Goal: Information Seeking & Learning: Learn about a topic

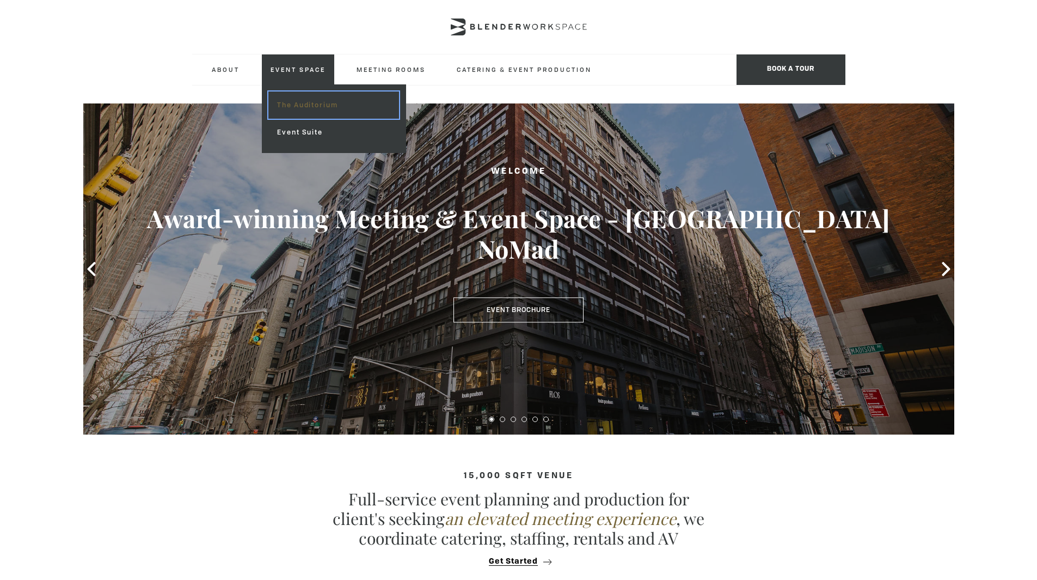
click at [319, 98] on link "The Auditorium" at bounding box center [333, 104] width 130 height 27
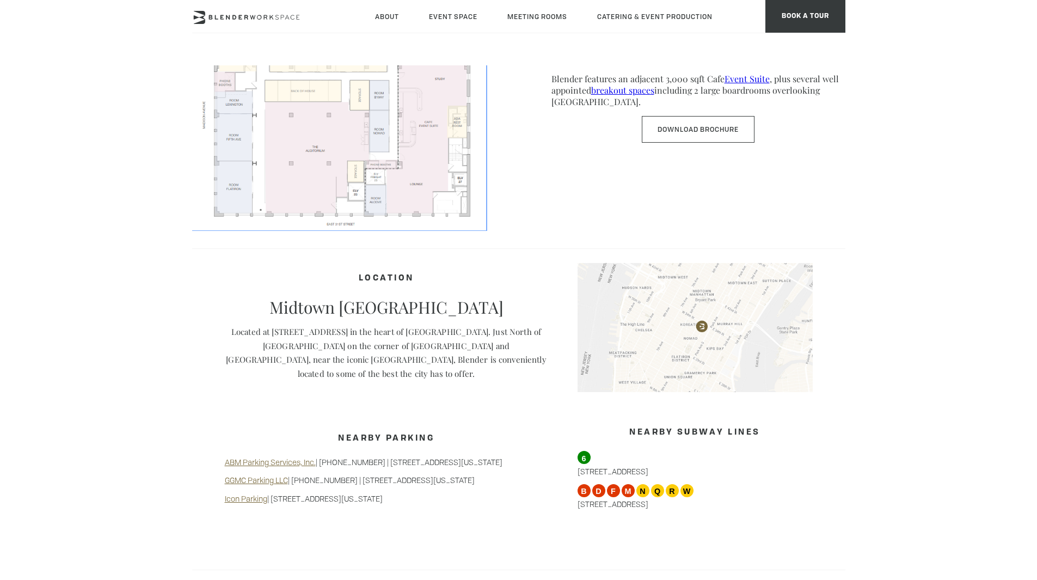
click at [311, 167] on img at bounding box center [339, 101] width 294 height 255
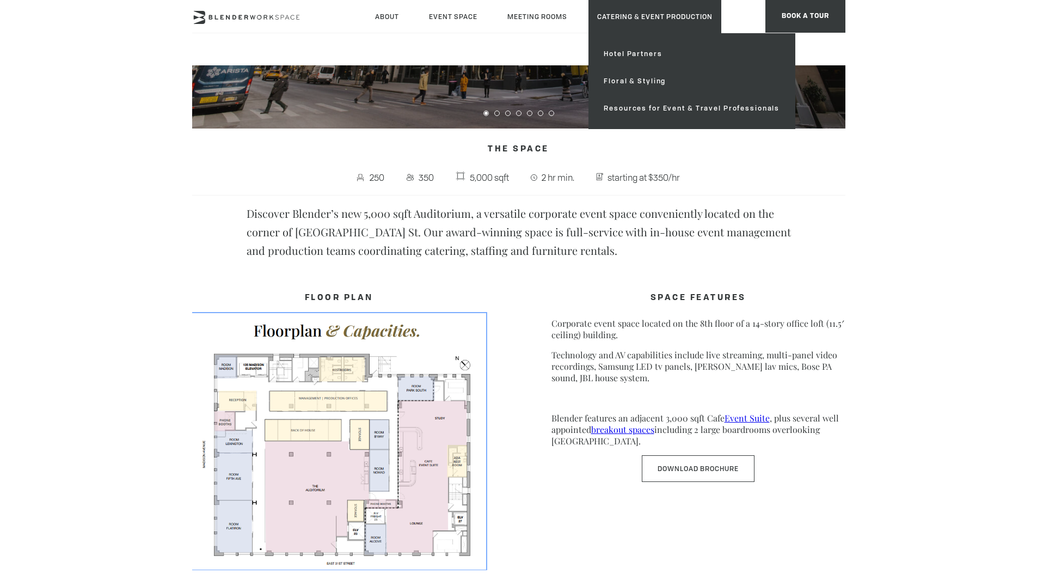
scroll to position [285, 0]
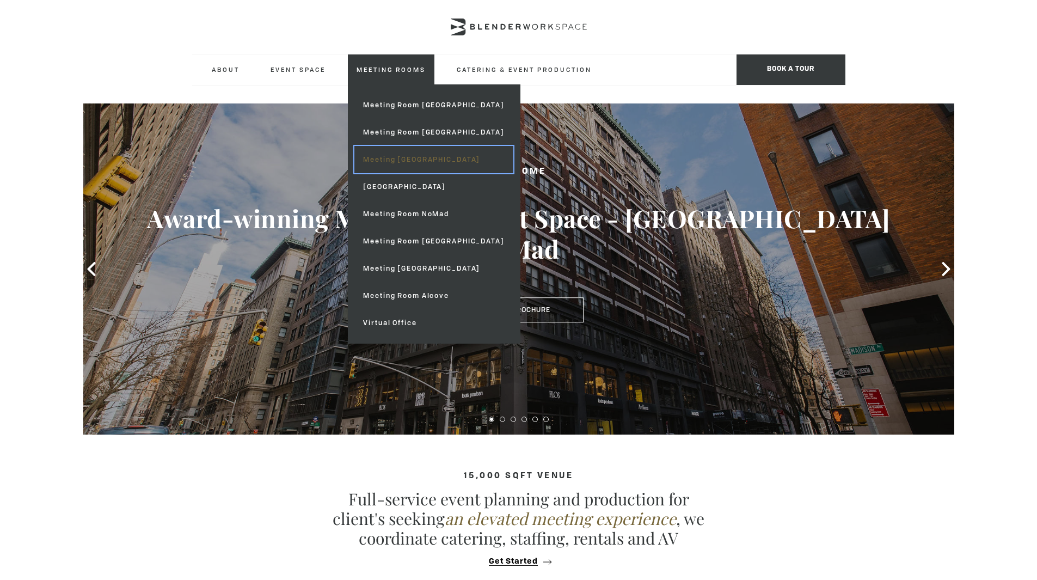
click at [417, 159] on link "Meeting [GEOGRAPHIC_DATA]" at bounding box center [433, 159] width 158 height 27
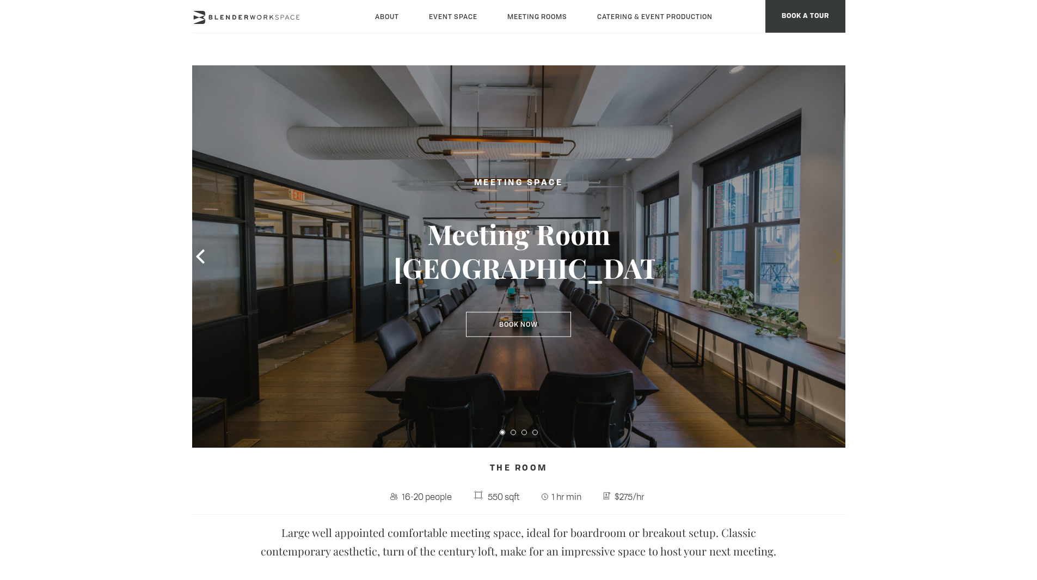
click at [834, 256] on icon at bounding box center [837, 256] width 14 height 14
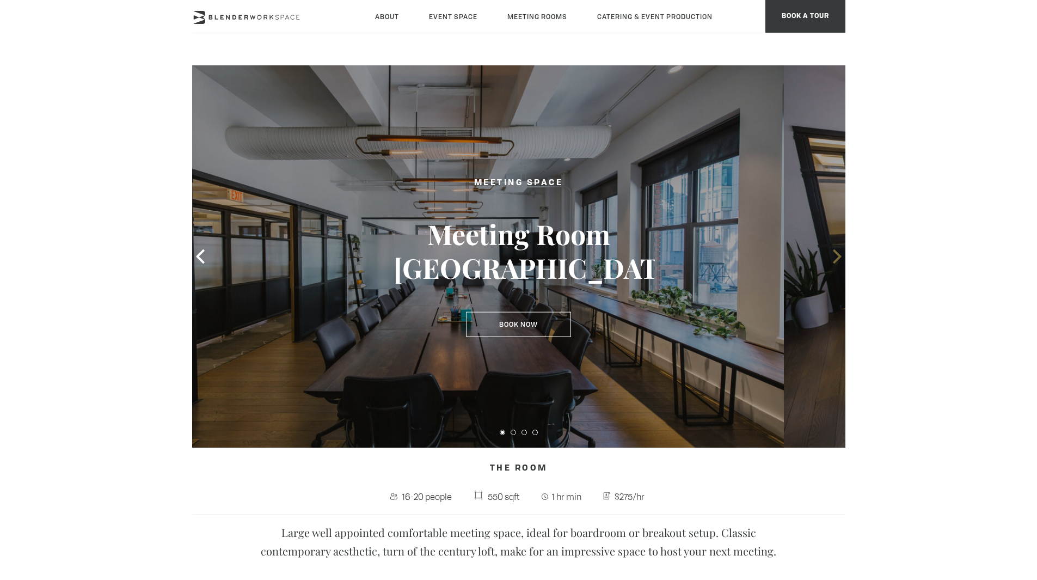
click at [834, 256] on icon at bounding box center [837, 256] width 14 height 14
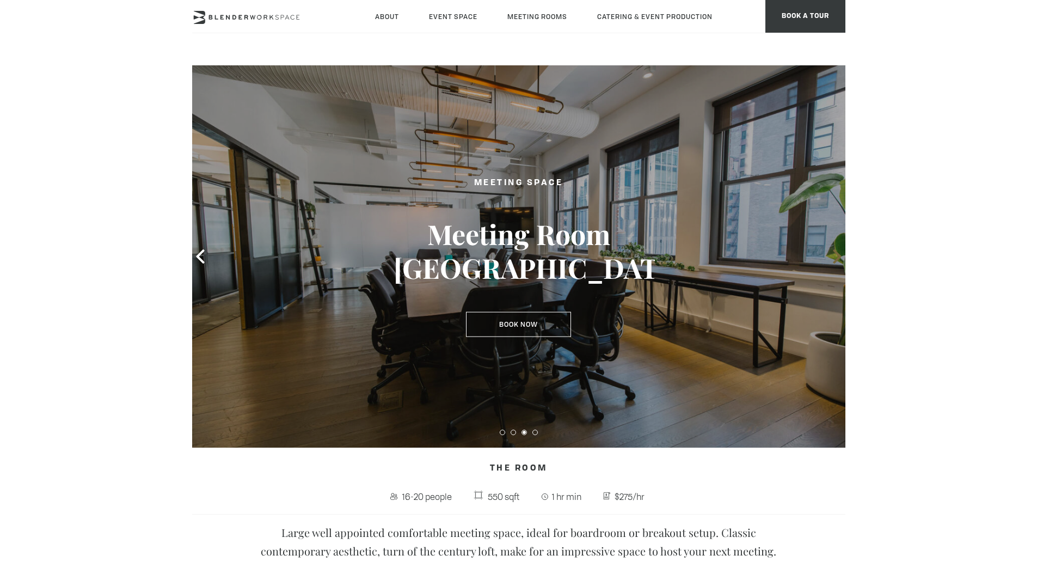
click at [834, 256] on icon at bounding box center [837, 256] width 14 height 14
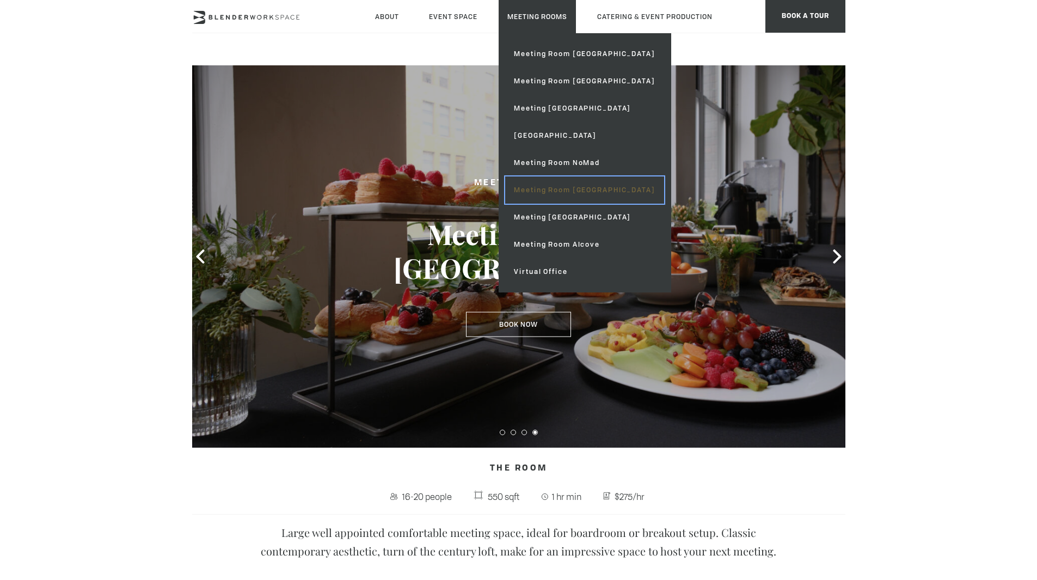
click at [564, 195] on link "Meeting Room [GEOGRAPHIC_DATA]" at bounding box center [584, 189] width 158 height 27
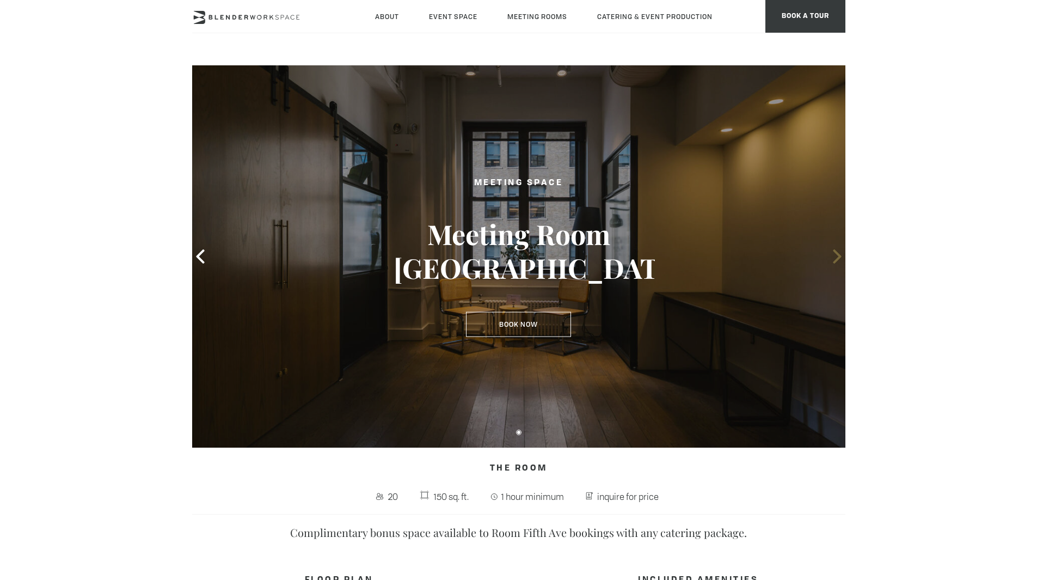
click at [837, 257] on icon at bounding box center [837, 256] width 14 height 14
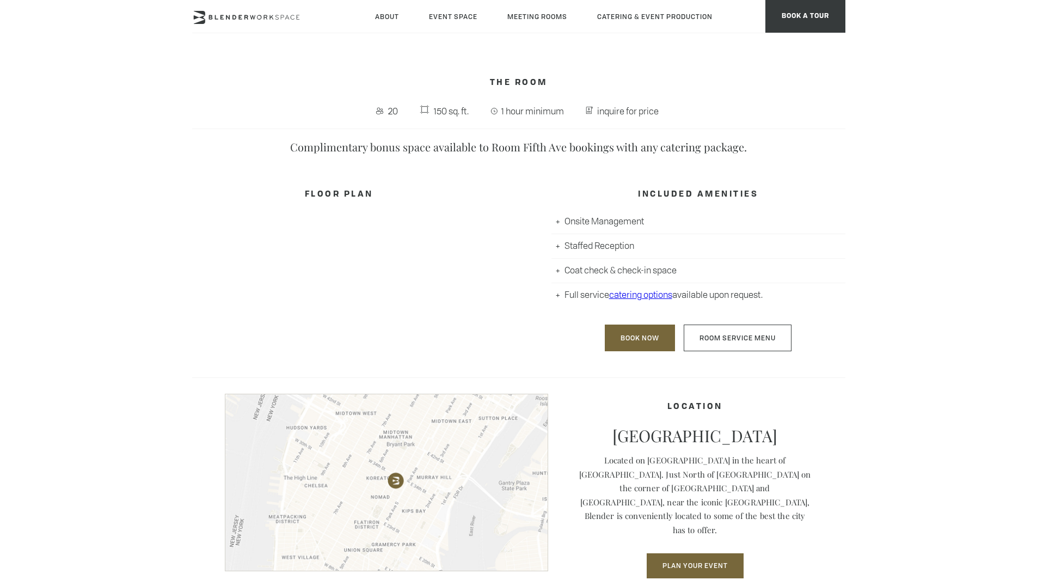
scroll to position [386, 0]
